Goal: Task Accomplishment & Management: Manage account settings

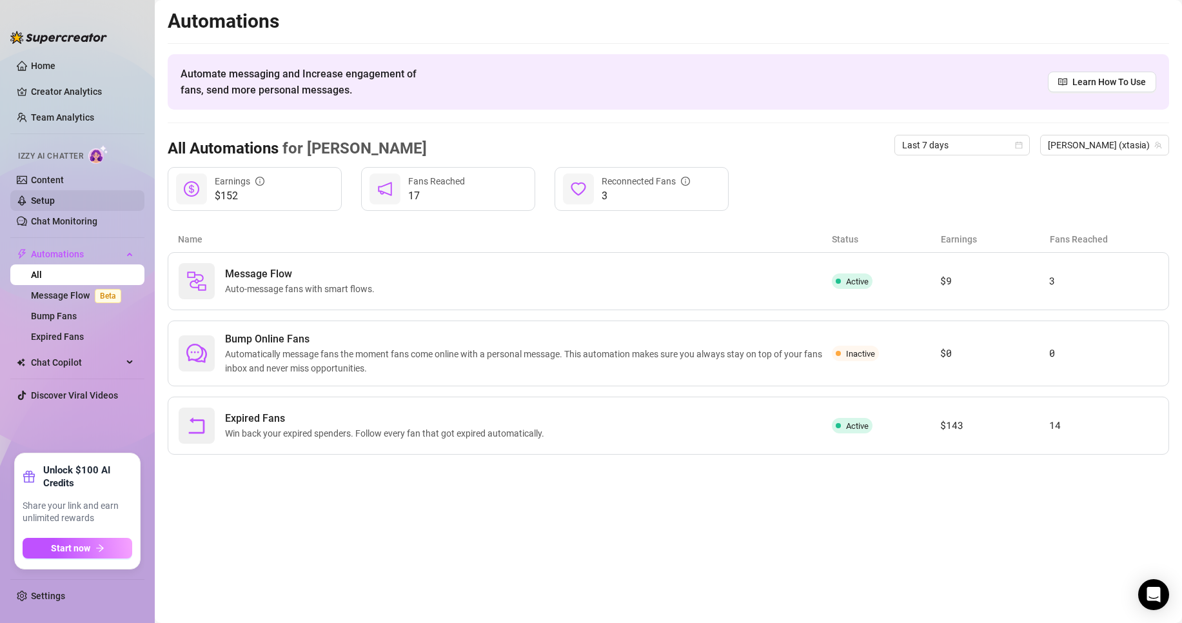
click at [54, 202] on link "Setup" at bounding box center [43, 200] width 24 height 10
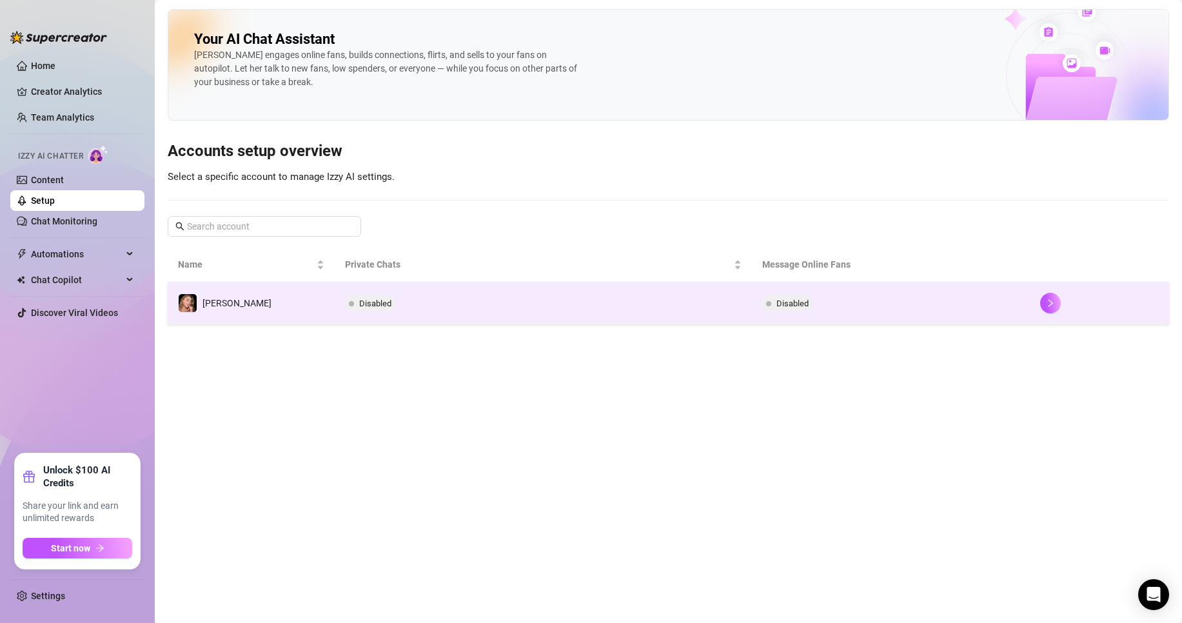
click at [874, 300] on td "Disabled" at bounding box center [891, 303] width 278 height 42
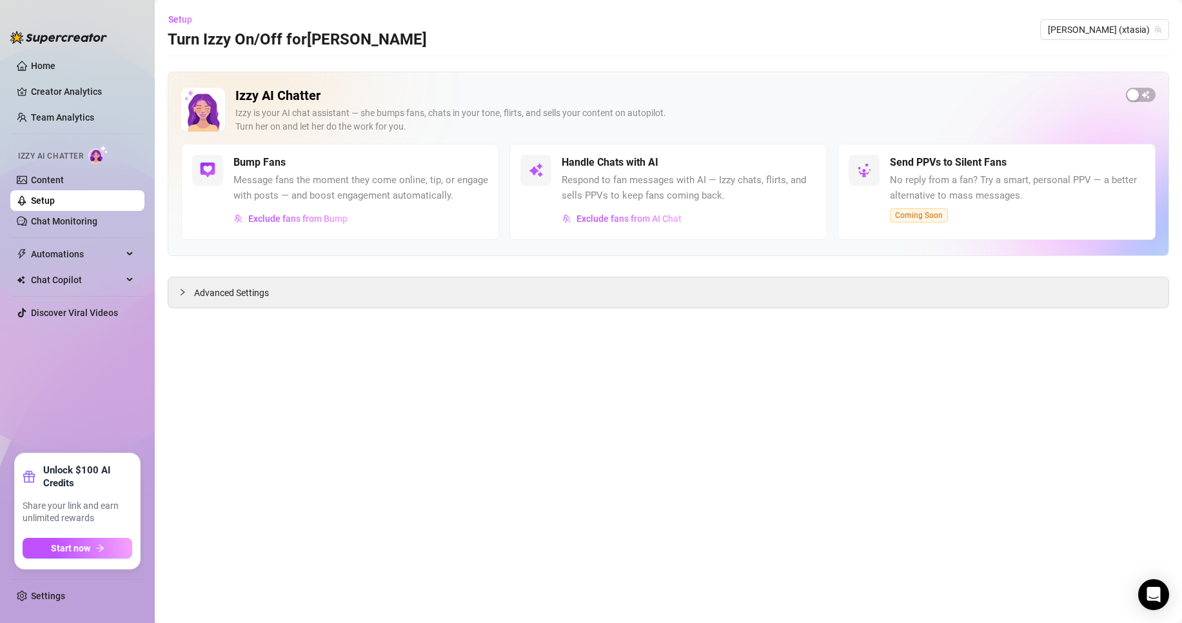
click at [1134, 99] on div "button" at bounding box center [1133, 95] width 12 height 12
